Goal: Transaction & Acquisition: Purchase product/service

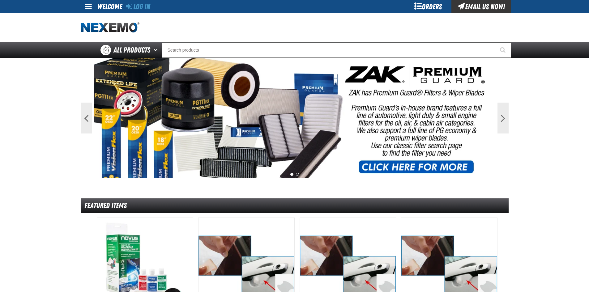
click at [139, 1] on div "Log In" at bounding box center [138, 6] width 24 height 13
click at [140, 2] on div "Log In" at bounding box center [138, 6] width 24 height 13
click at [143, 6] on link "Log In" at bounding box center [138, 6] width 24 height 9
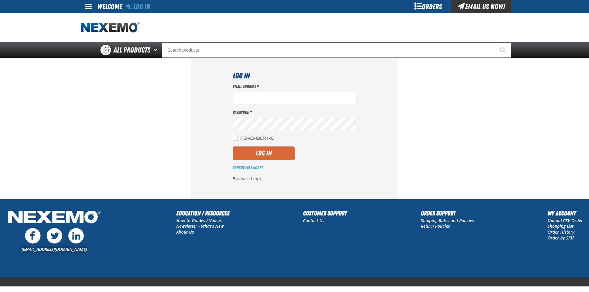
type input "ltucker03@vtaig.com"
click at [272, 156] on button "Log In" at bounding box center [264, 154] width 62 height 14
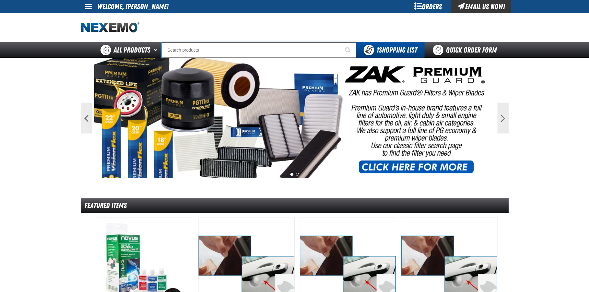
click at [191, 52] on input "Search" at bounding box center [259, 49] width 194 height 15
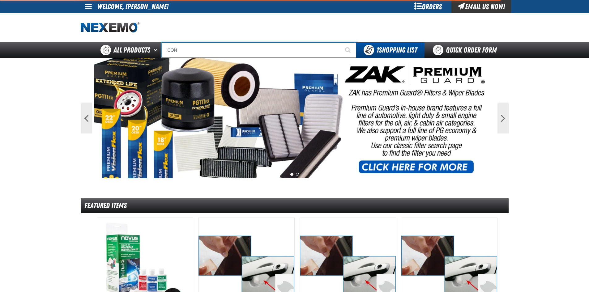
type input "CONT"
type input "CONTour Yellow"
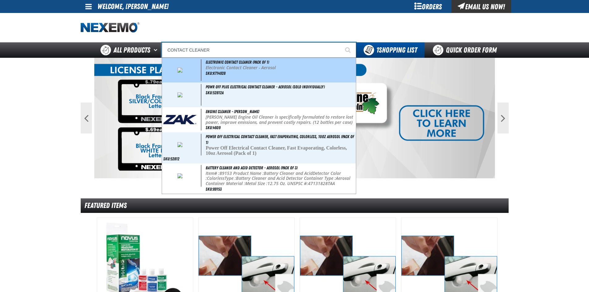
click at [250, 70] on div "Electronic Contact Cleaner (Pack of 1) Electronic Contact Cleaner - Aerosol SKU…" at bounding box center [259, 70] width 194 height 25
type input "Electronic Contact Cleaner (Pack of 1)"
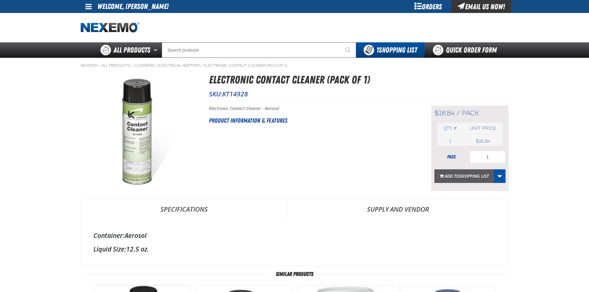
click at [469, 176] on span "Shopping List" at bounding box center [474, 176] width 30 height 6
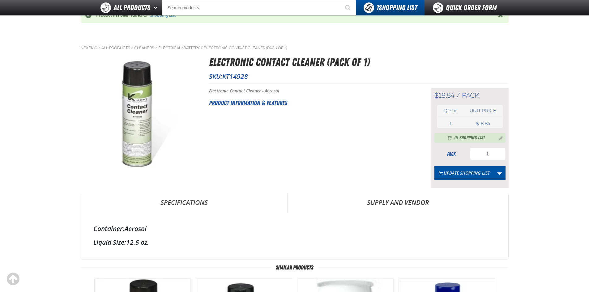
scroll to position [155, 0]
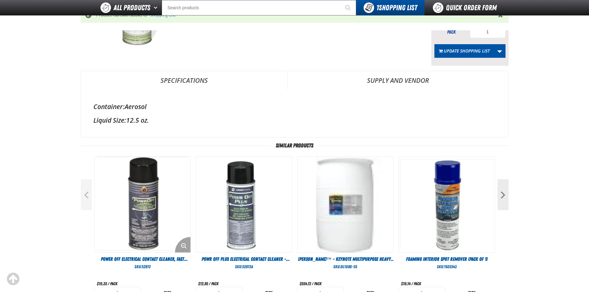
click at [162, 212] on img "View Details of the Power Off Electrical Contact Cleaner, Fast Evaporating, Col…" at bounding box center [143, 205] width 96 height 96
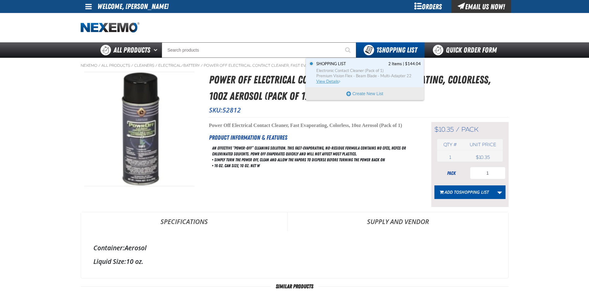
click at [393, 71] on span "Electronic Contact Cleaner (Pack of 1)" at bounding box center [368, 71] width 104 height 6
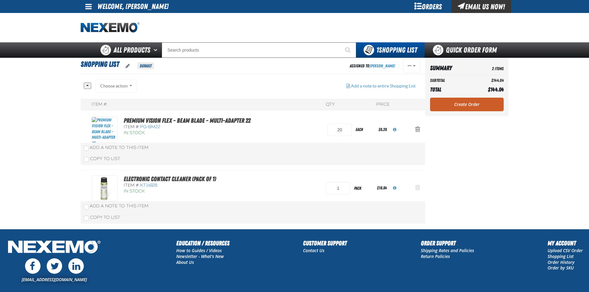
click at [417, 187] on span "Action Remove Electronic Contact Cleaner (Pack of 1) from Shopping List" at bounding box center [417, 188] width 5 height 6
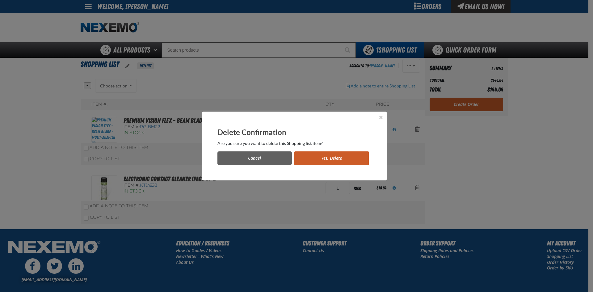
click at [333, 155] on button "Yes, Delete" at bounding box center [332, 158] width 74 height 14
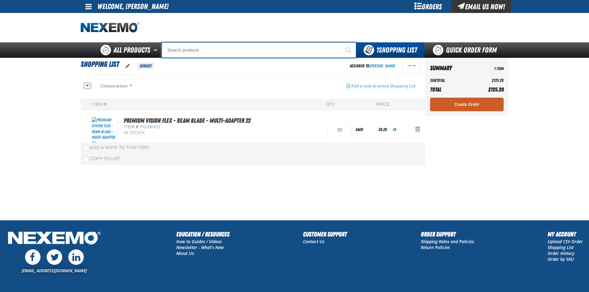
click at [229, 47] on input "Search" at bounding box center [259, 49] width 194 height 15
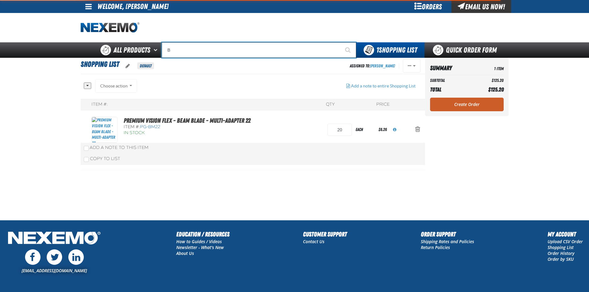
type input "BM"
type input "BMW"
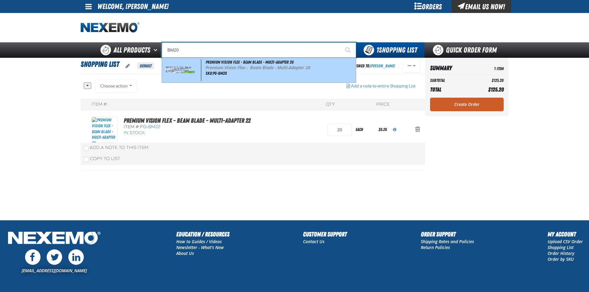
click at [234, 70] on div "Premium Vision Flex - Beam Blade - Multi-Adapter 20 Premium Vision Flex - Beam …" at bounding box center [259, 70] width 194 height 25
type input "Premium Vision Flex - Beam Blade - Multi-Adapter 20"
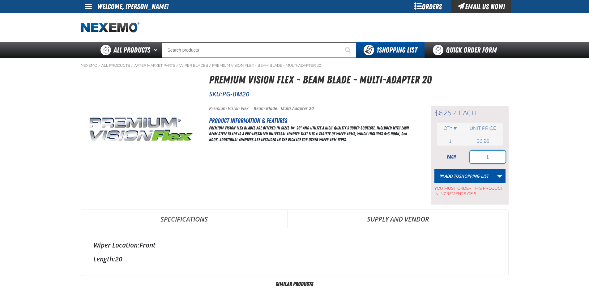
drag, startPoint x: 494, startPoint y: 158, endPoint x: 465, endPoint y: 161, distance: 28.3
click at [465, 161] on div "each 1" at bounding box center [469, 157] width 71 height 12
click at [470, 175] on span "Shopping List" at bounding box center [474, 176] width 30 height 6
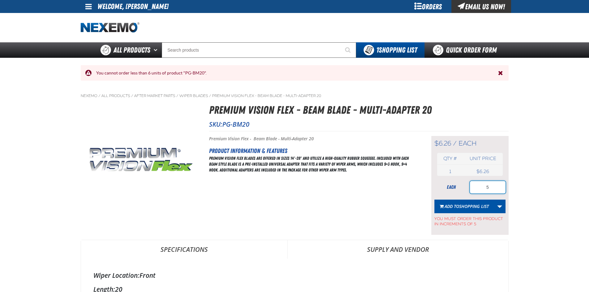
drag, startPoint x: 491, startPoint y: 187, endPoint x: 483, endPoint y: 190, distance: 8.3
click at [484, 190] on input "5" at bounding box center [488, 187] width 36 height 12
click at [480, 208] on span "Shopping List" at bounding box center [474, 206] width 30 height 6
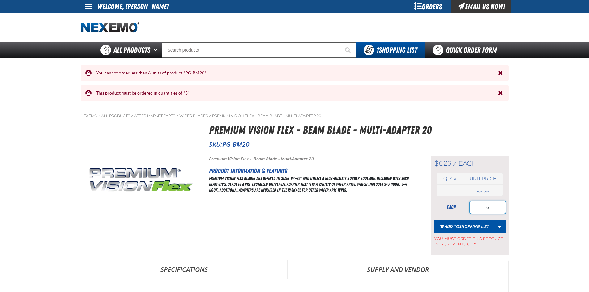
drag, startPoint x: 493, startPoint y: 205, endPoint x: 466, endPoint y: 211, distance: 27.4
click at [466, 211] on div "each 6" at bounding box center [469, 207] width 71 height 12
type input "10"
click at [466, 227] on span "Shopping List" at bounding box center [474, 226] width 30 height 6
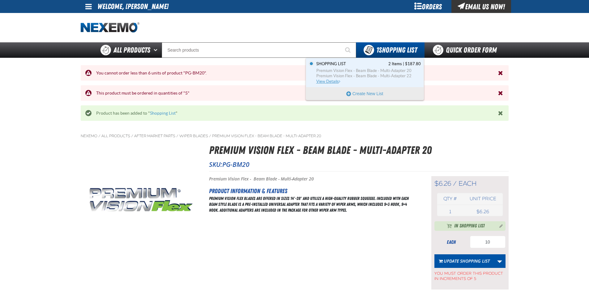
click at [378, 70] on span "Premium Vision Flex - Beam Blade - Multi-Adapter 20" at bounding box center [368, 71] width 104 height 6
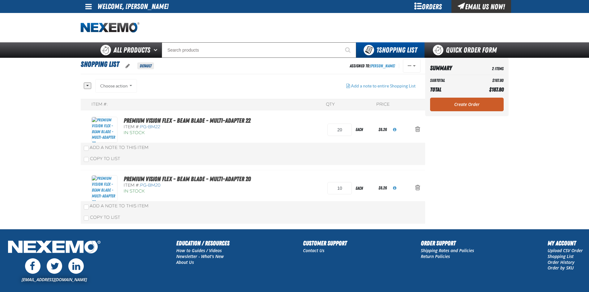
click at [446, 106] on link "Create Order" at bounding box center [467, 105] width 74 height 14
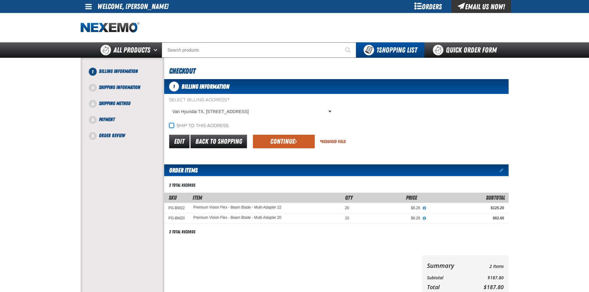
click at [174, 124] on input "Ship to this address" at bounding box center [171, 125] width 5 height 5
checkbox input "true"
click at [270, 134] on div "Edit Back to Shopping Continue * Required Field" at bounding box center [336, 142] width 344 height 16
click at [270, 138] on button "Continue" at bounding box center [284, 142] width 62 height 14
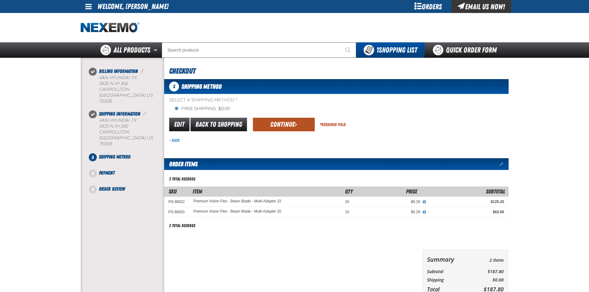
click at [282, 125] on button "Continue" at bounding box center [284, 125] width 62 height 14
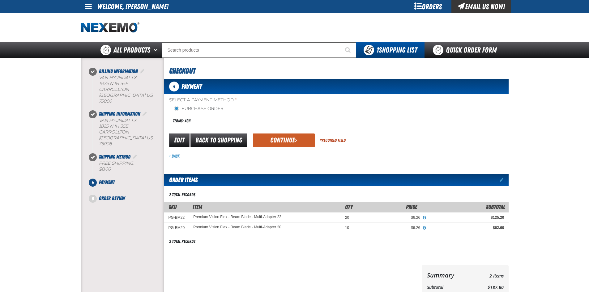
click at [269, 136] on button "Continue" at bounding box center [284, 141] width 62 height 14
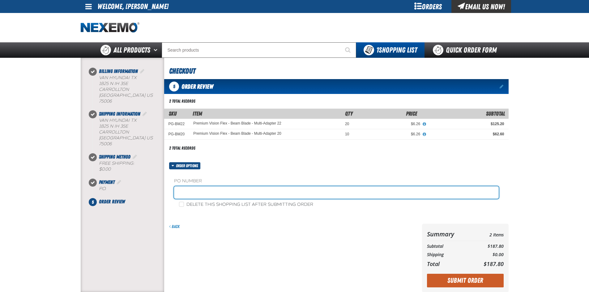
click at [222, 192] on input "text" at bounding box center [336, 192] width 325 height 12
type input "88502-1"
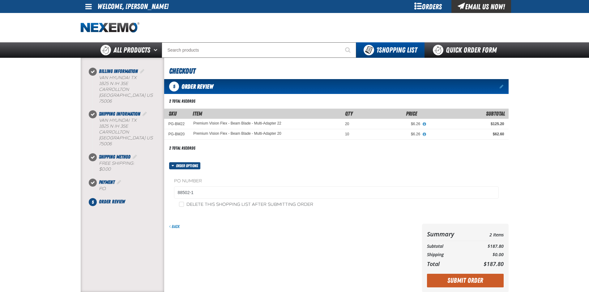
drag, startPoint x: 243, startPoint y: 254, endPoint x: 231, endPoint y: 245, distance: 15.2
click at [243, 254] on div "Back" at bounding box center [291, 258] width 255 height 69
click at [181, 206] on input "Delete this shopping list after submitting order" at bounding box center [181, 204] width 5 height 5
checkbox input "true"
click at [303, 233] on div "Back" at bounding box center [291, 258] width 255 height 69
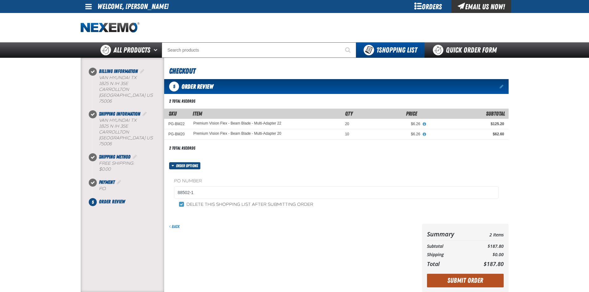
click at [477, 281] on button "Submit Order" at bounding box center [465, 281] width 77 height 14
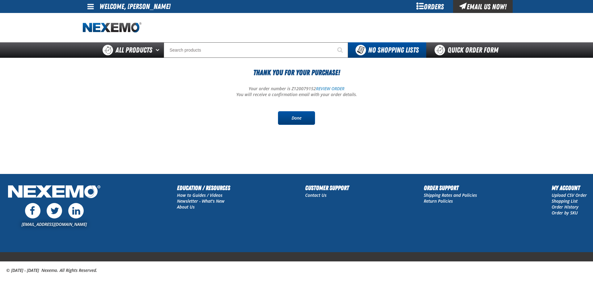
click at [290, 124] on link "Done" at bounding box center [296, 118] width 37 height 14
